Goal: Find specific page/section: Find specific page/section

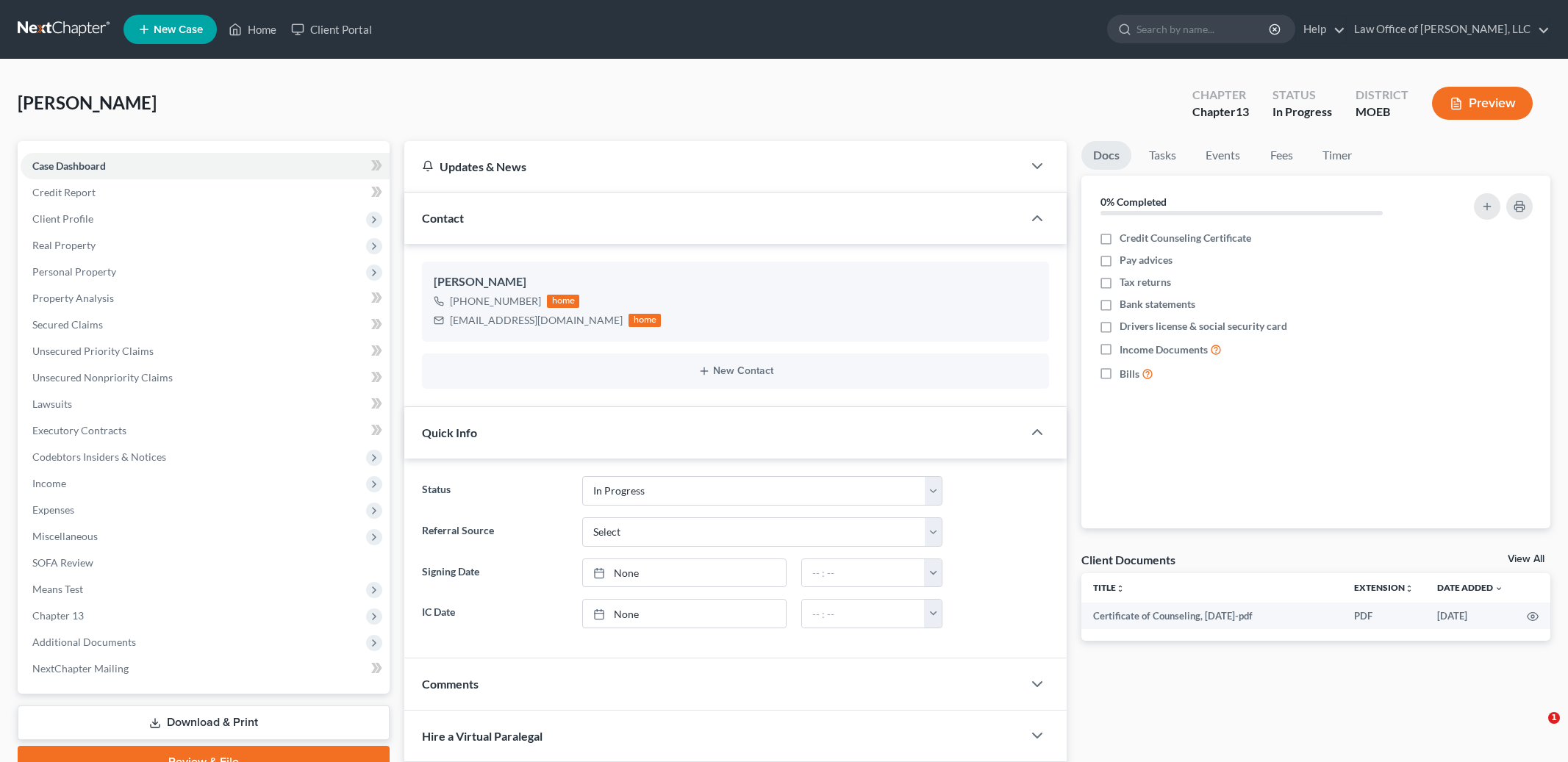
select select "3"
click at [259, 35] on link "Home" at bounding box center [253, 30] width 62 height 26
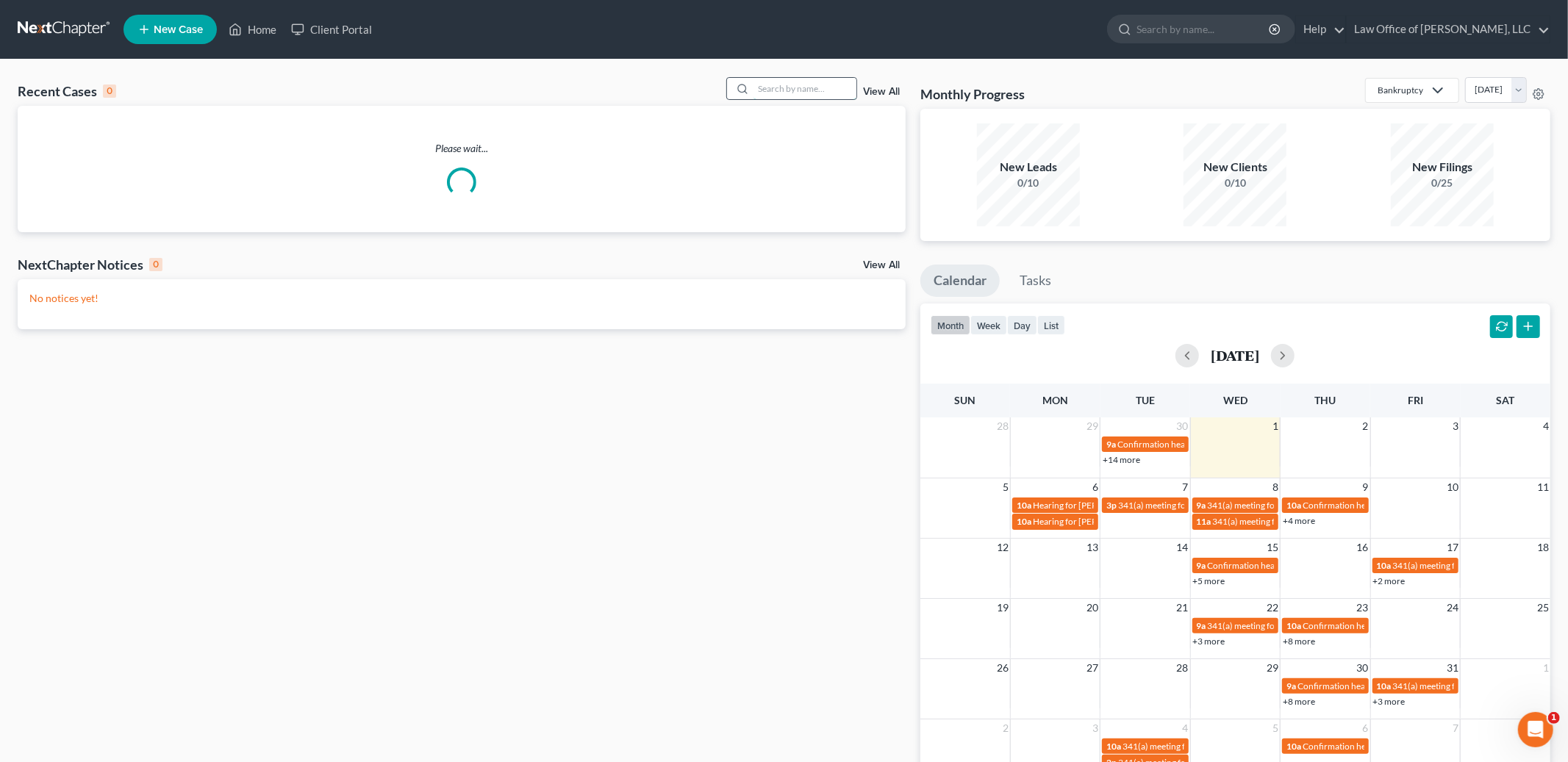
click at [776, 89] on input "search" at bounding box center [804, 89] width 103 height 22
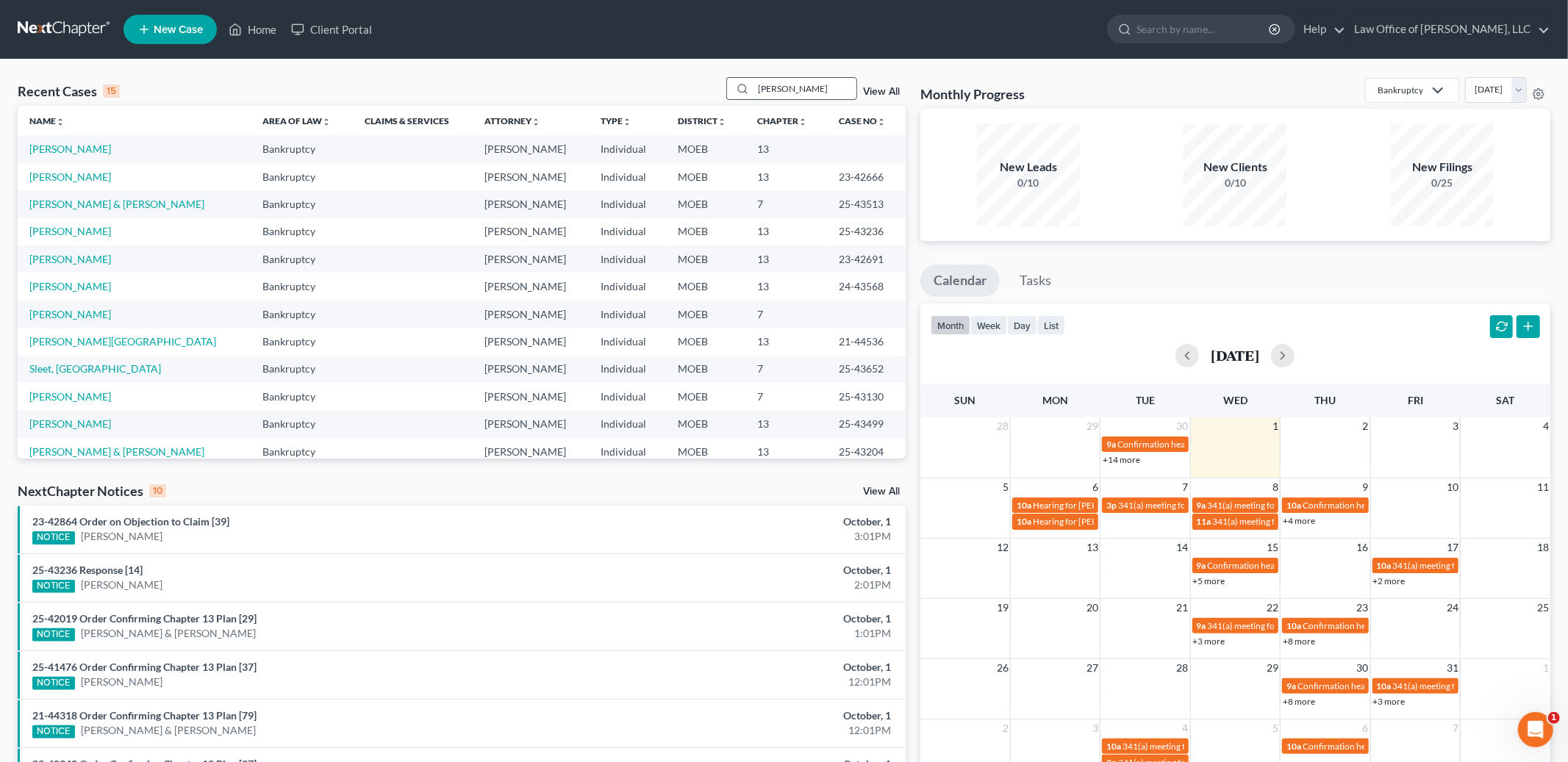
type input "[PERSON_NAME]"
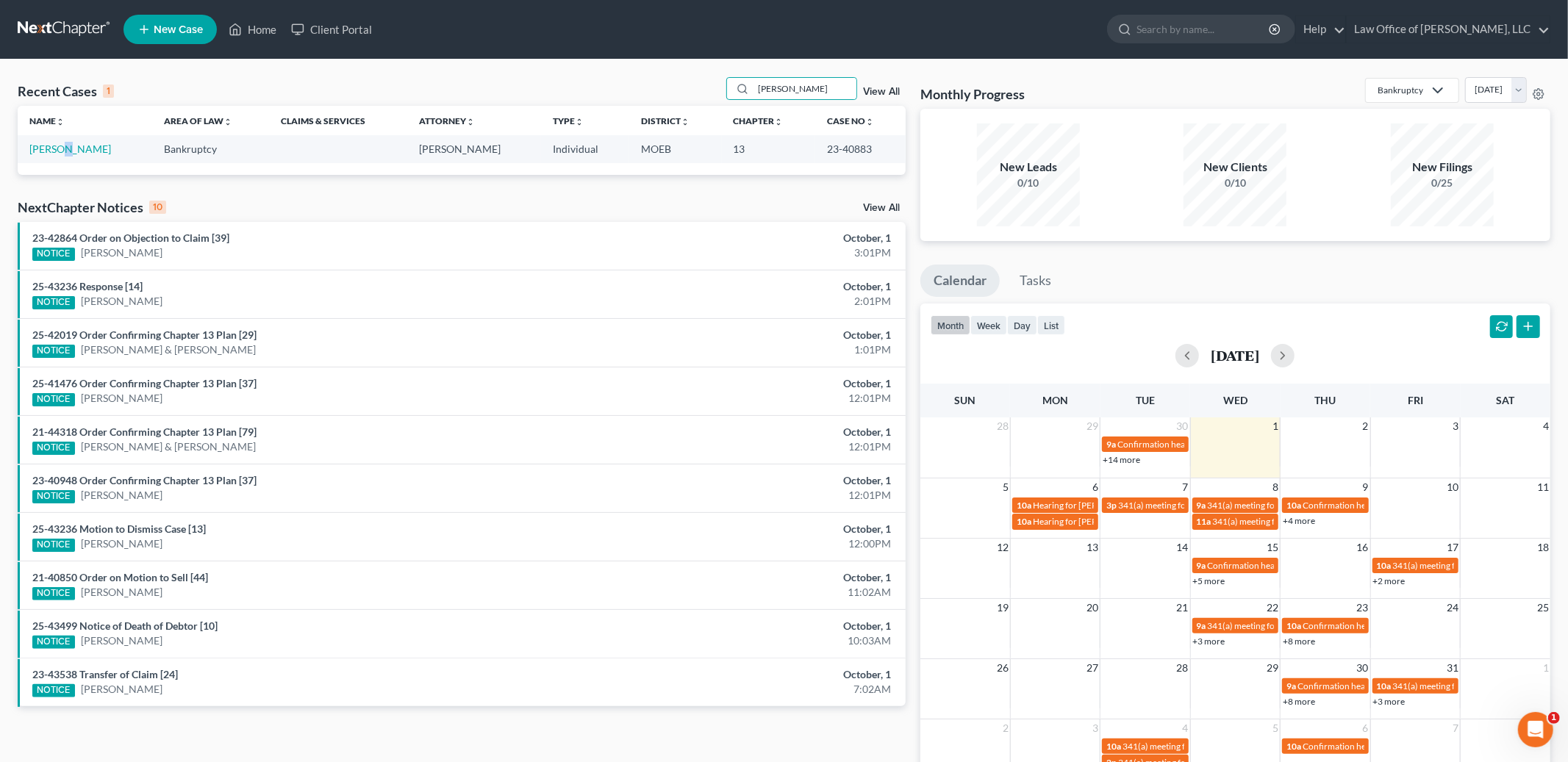
click at [65, 156] on td "[PERSON_NAME]" at bounding box center [84, 148] width 134 height 27
click at [65, 148] on link "[PERSON_NAME]" at bounding box center [70, 148] width 82 height 12
click at [66, 149] on link "[PERSON_NAME]" at bounding box center [70, 148] width 82 height 12
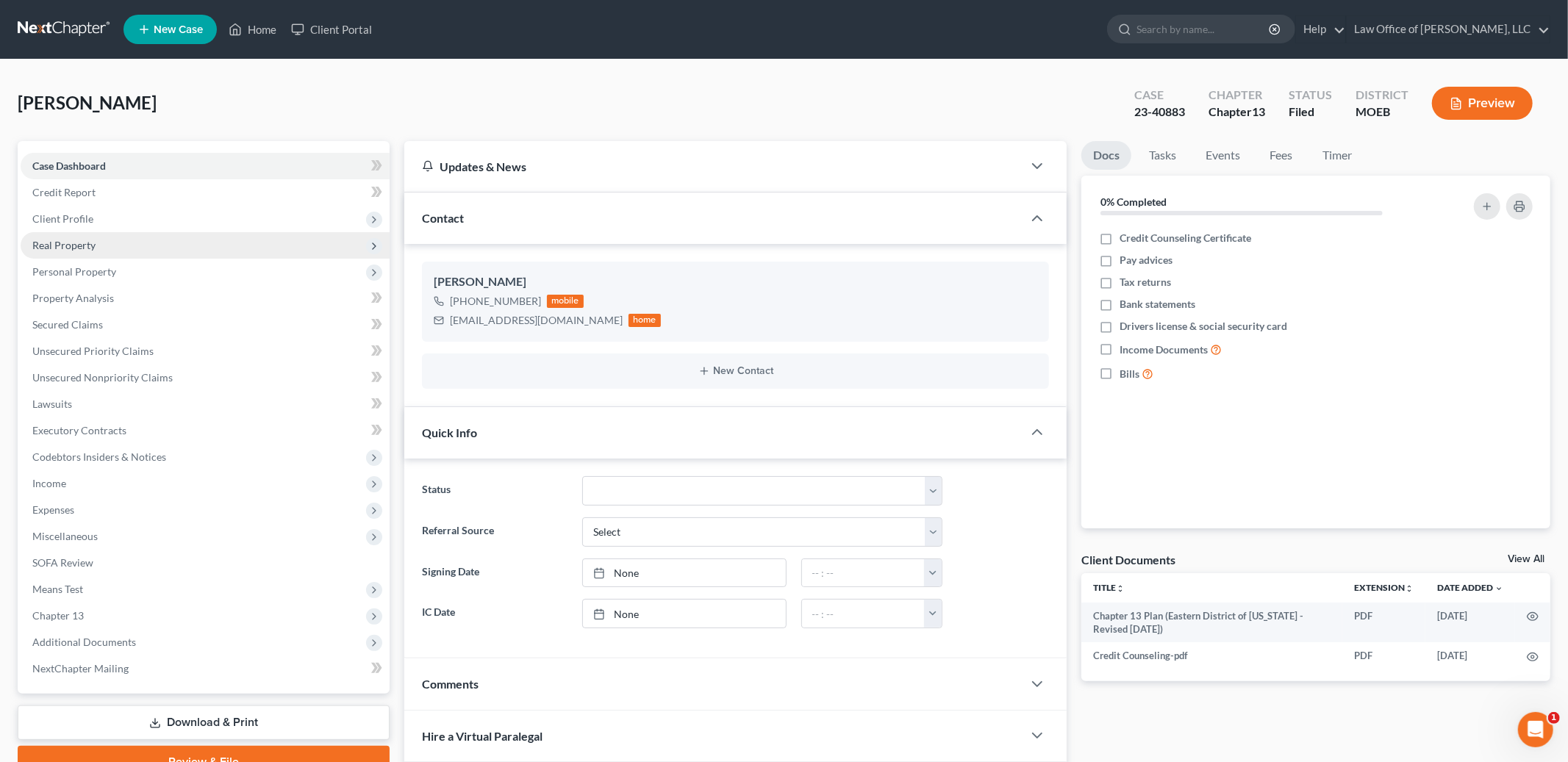
click at [115, 240] on span "Real Property" at bounding box center [205, 246] width 369 height 26
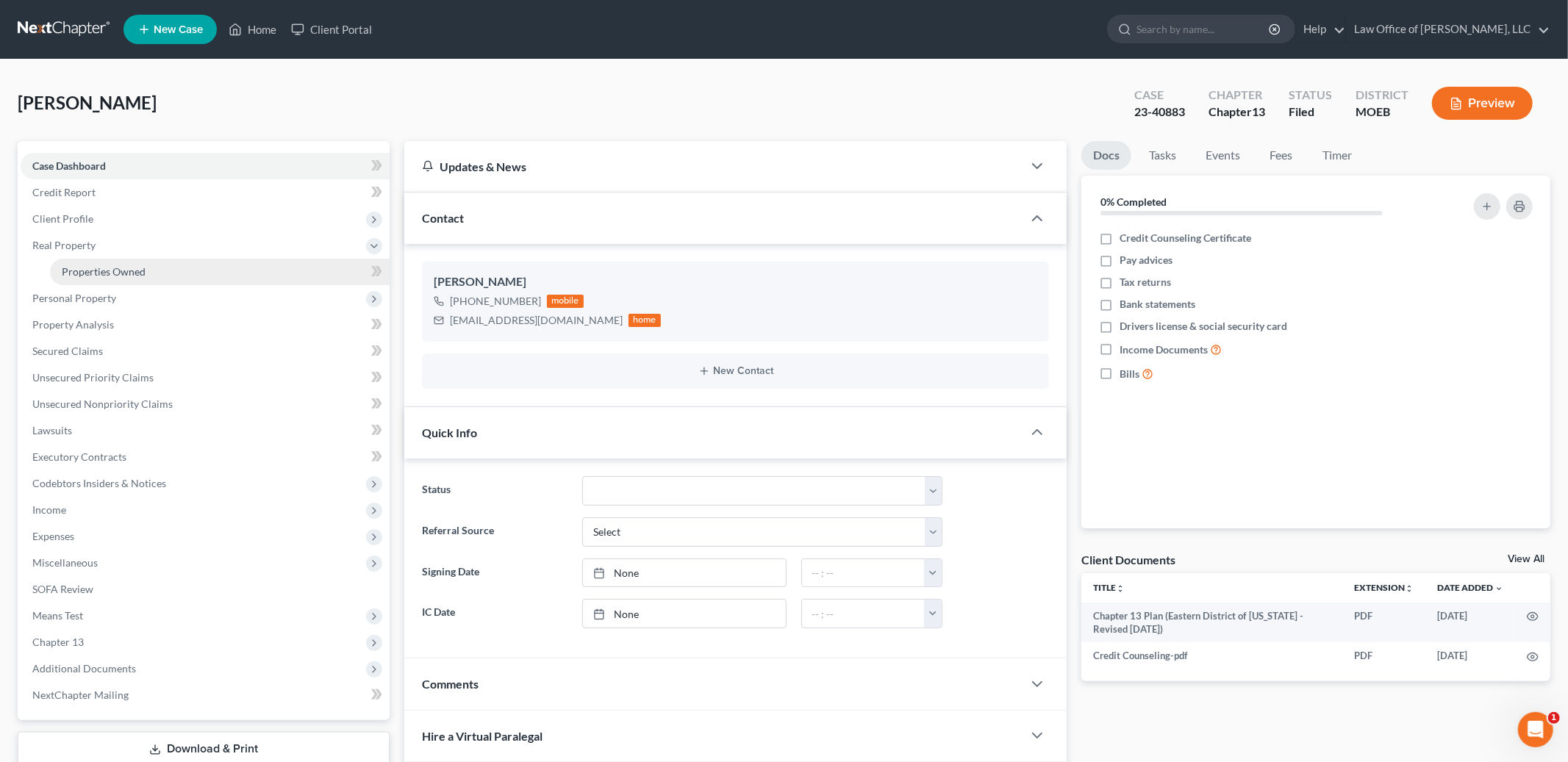
click at [114, 270] on span "Properties Owned" at bounding box center [103, 272] width 84 height 12
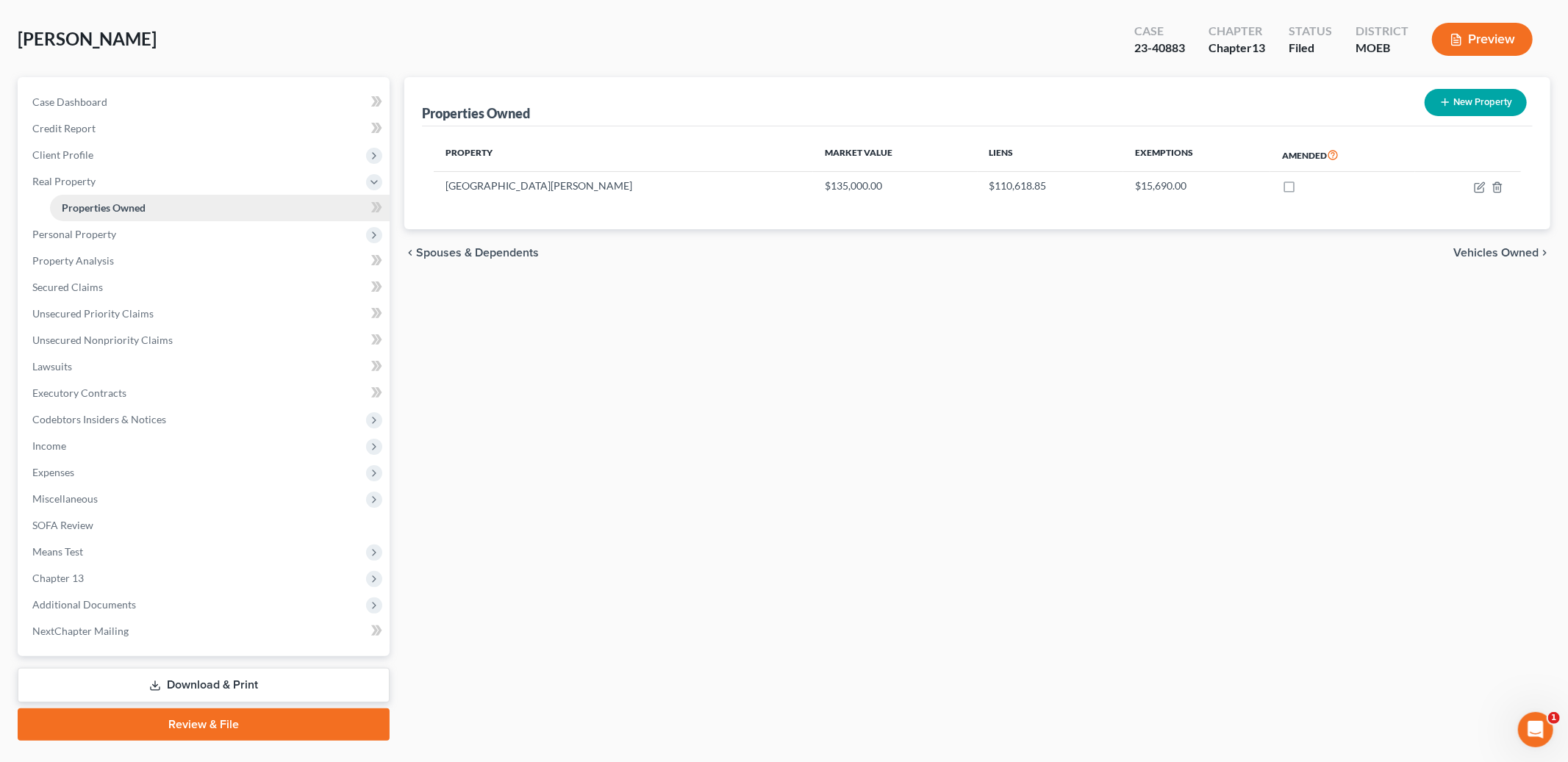
scroll to position [96, 0]
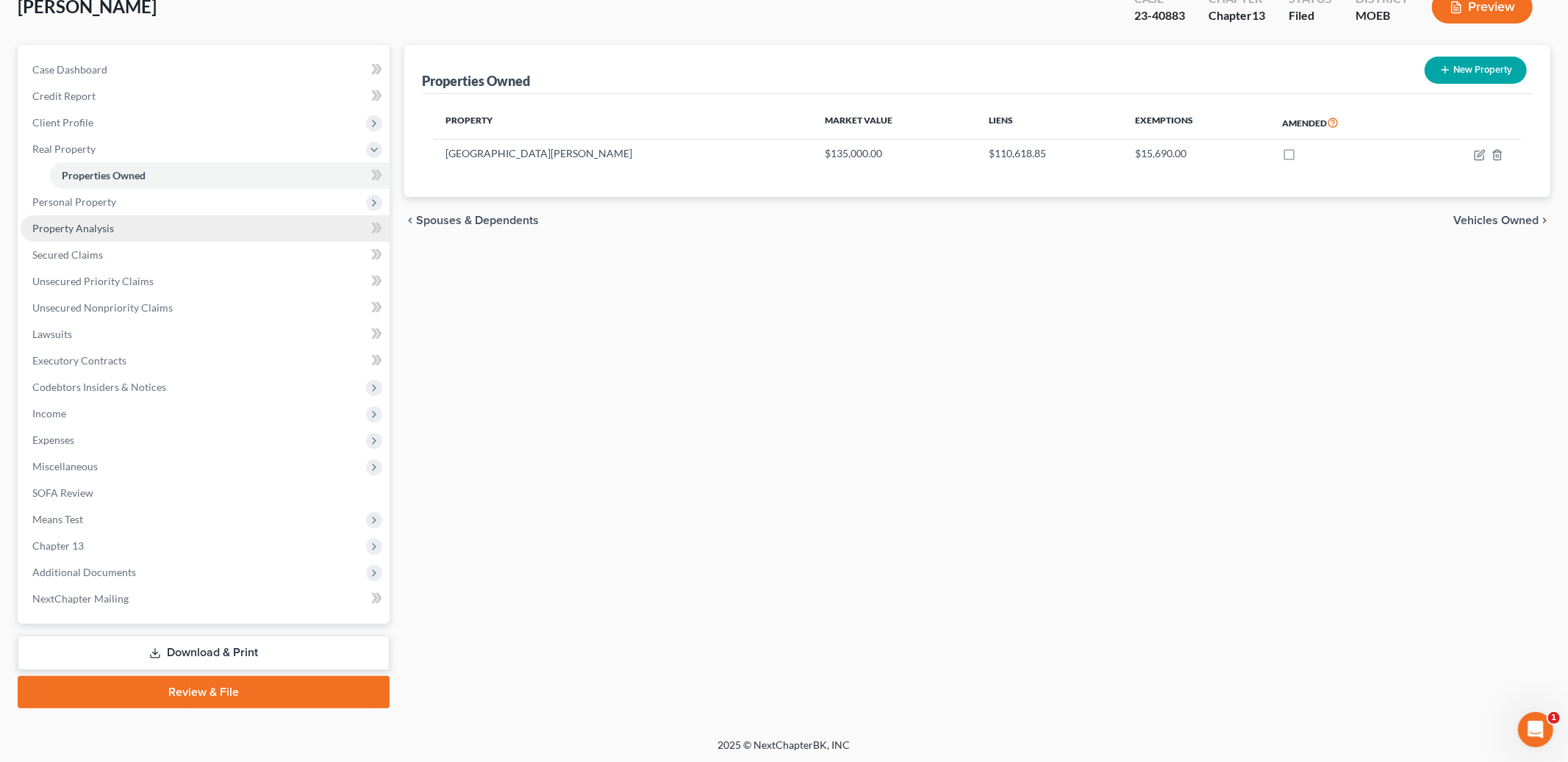
click at [108, 223] on span "Property Analysis" at bounding box center [73, 228] width 82 height 12
